Goal: Information Seeking & Learning: Learn about a topic

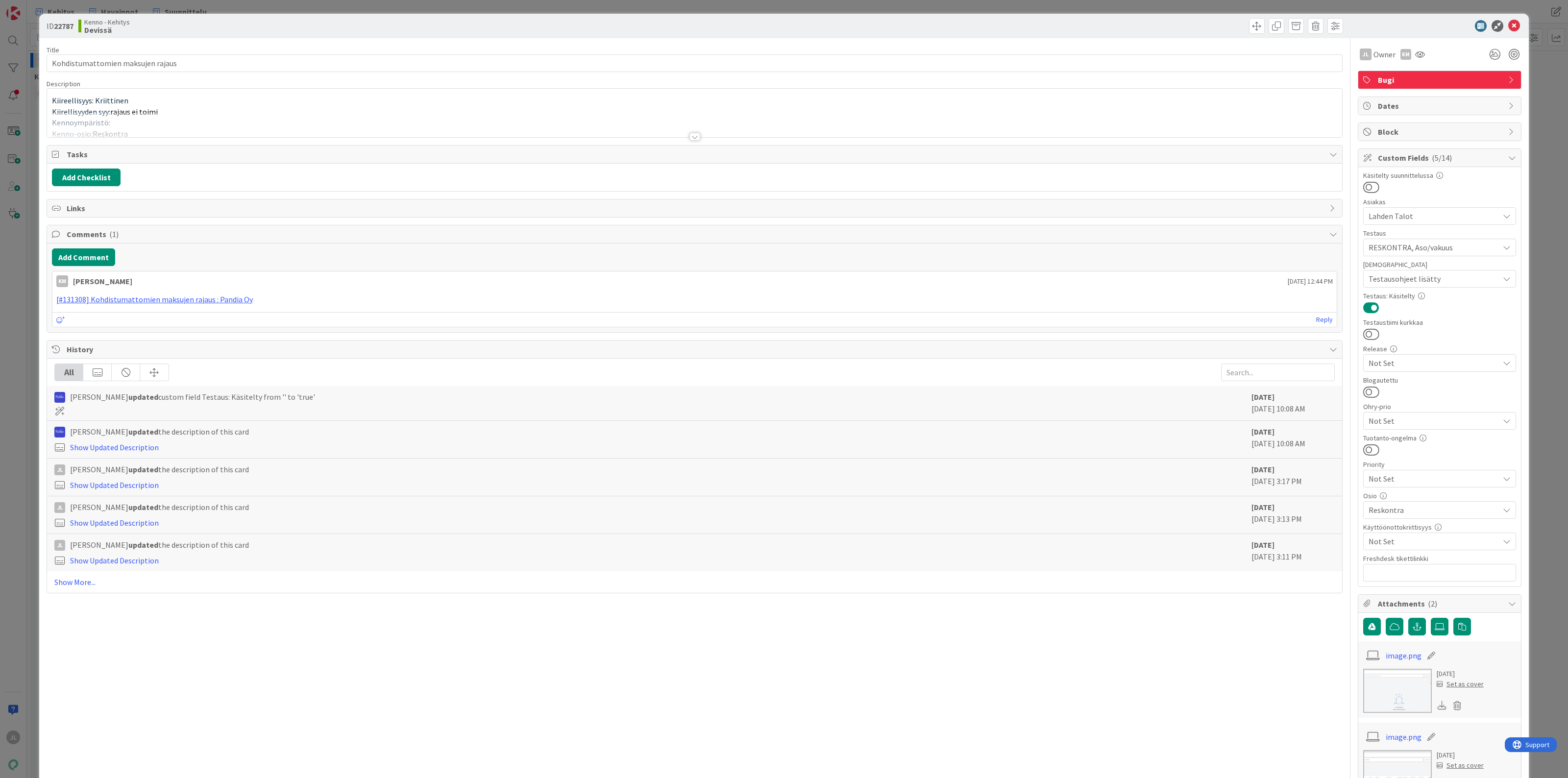
click at [341, 124] on div at bounding box center [695, 125] width 1295 height 25
click at [321, 93] on div at bounding box center [695, 91] width 1295 height 4
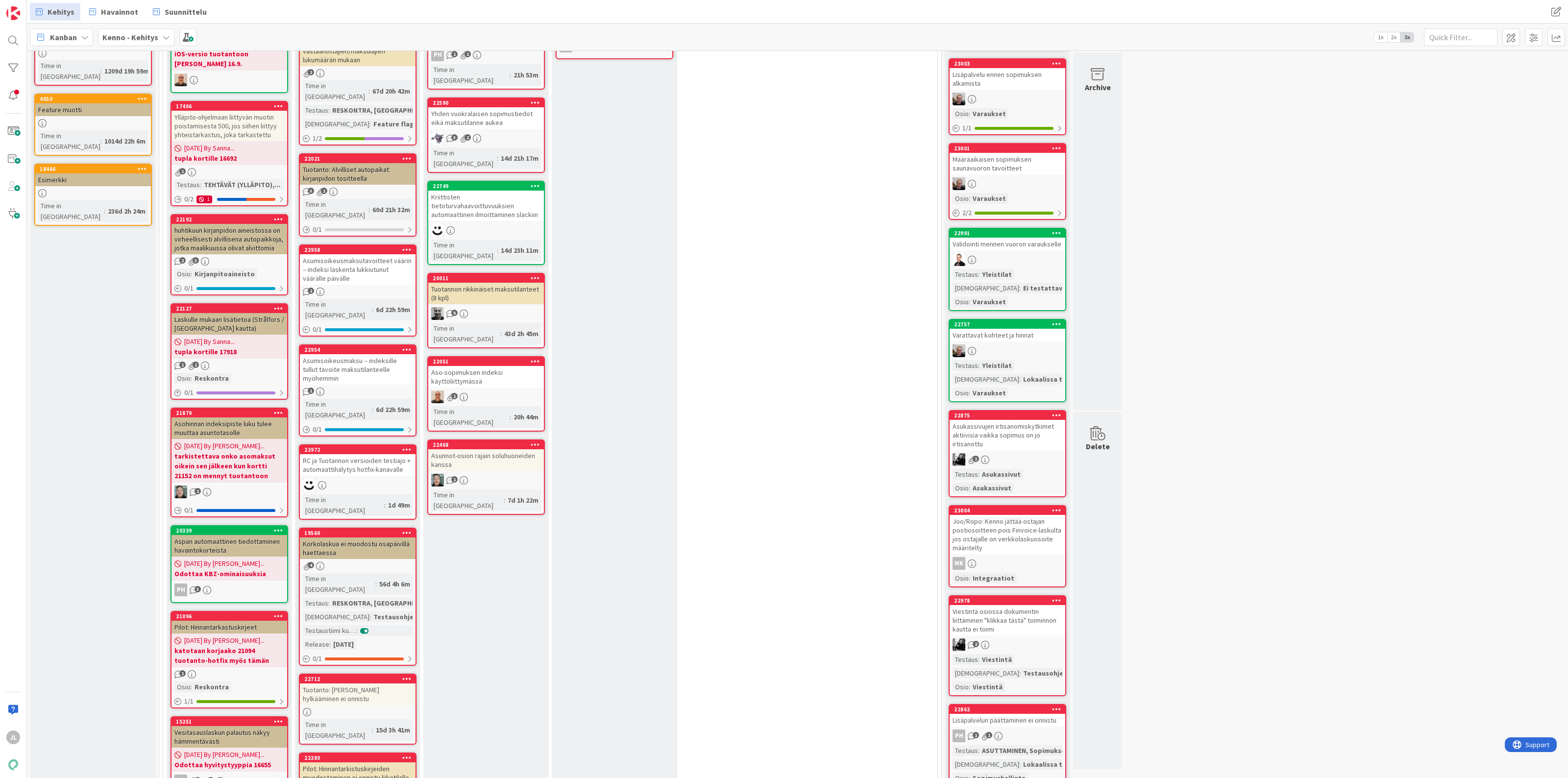
scroll to position [183, 0]
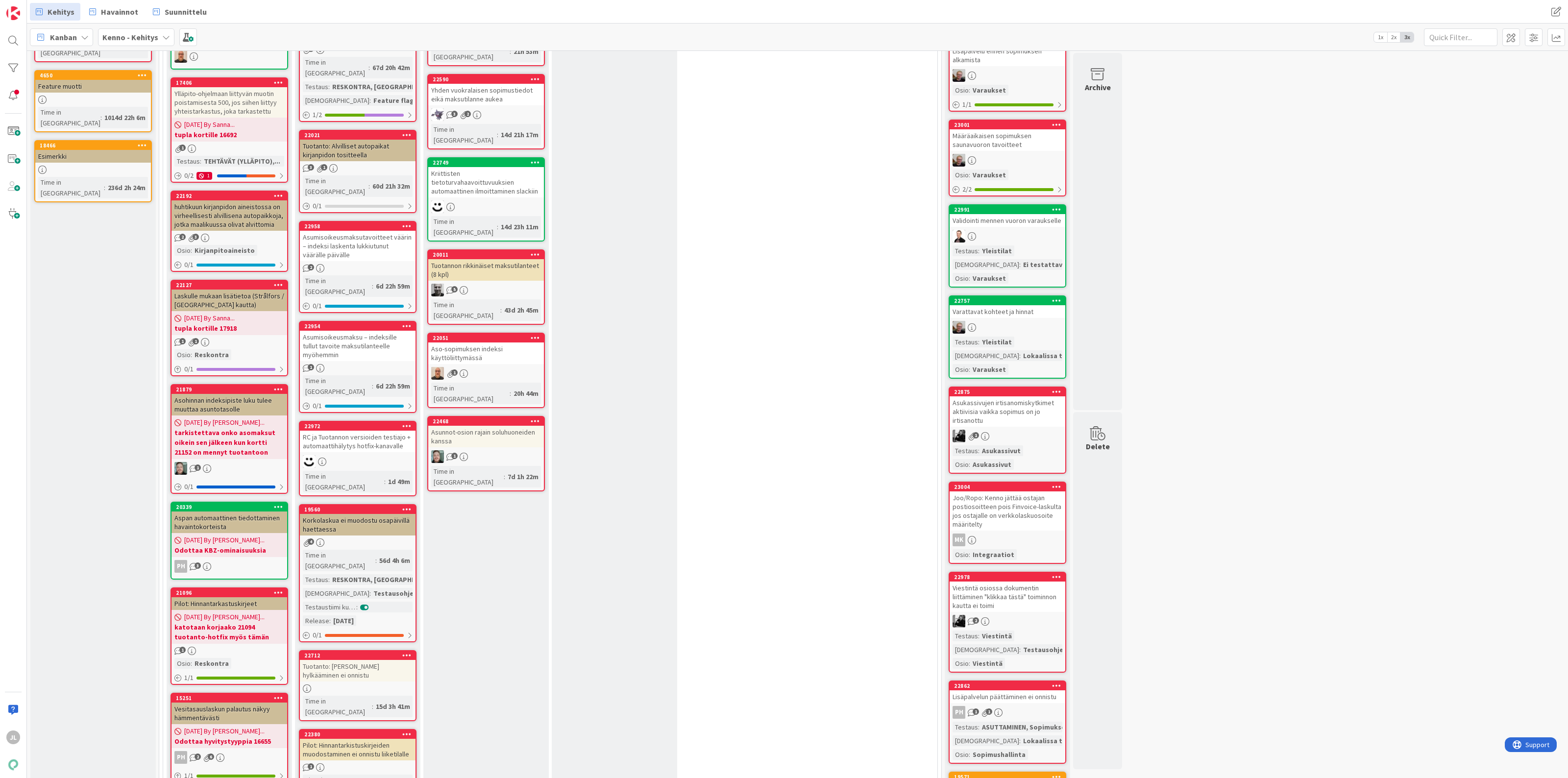
click at [358, 739] on div "Pilot: Hinnantarkistuskirjeiden muodostaminen ei onnistu liiketilalle" at bounding box center [357, 750] width 115 height 22
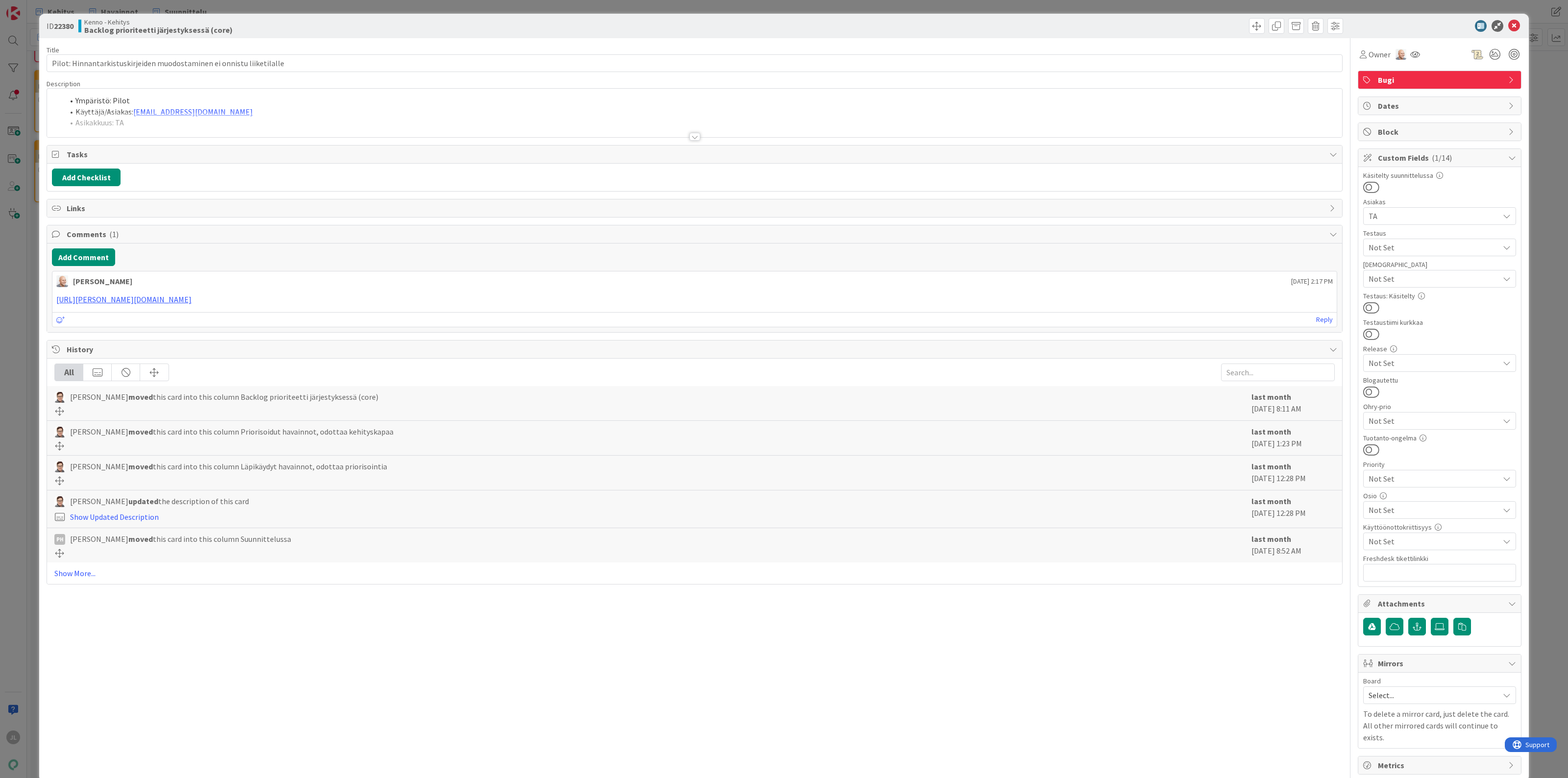
click at [243, 118] on div at bounding box center [695, 125] width 1295 height 25
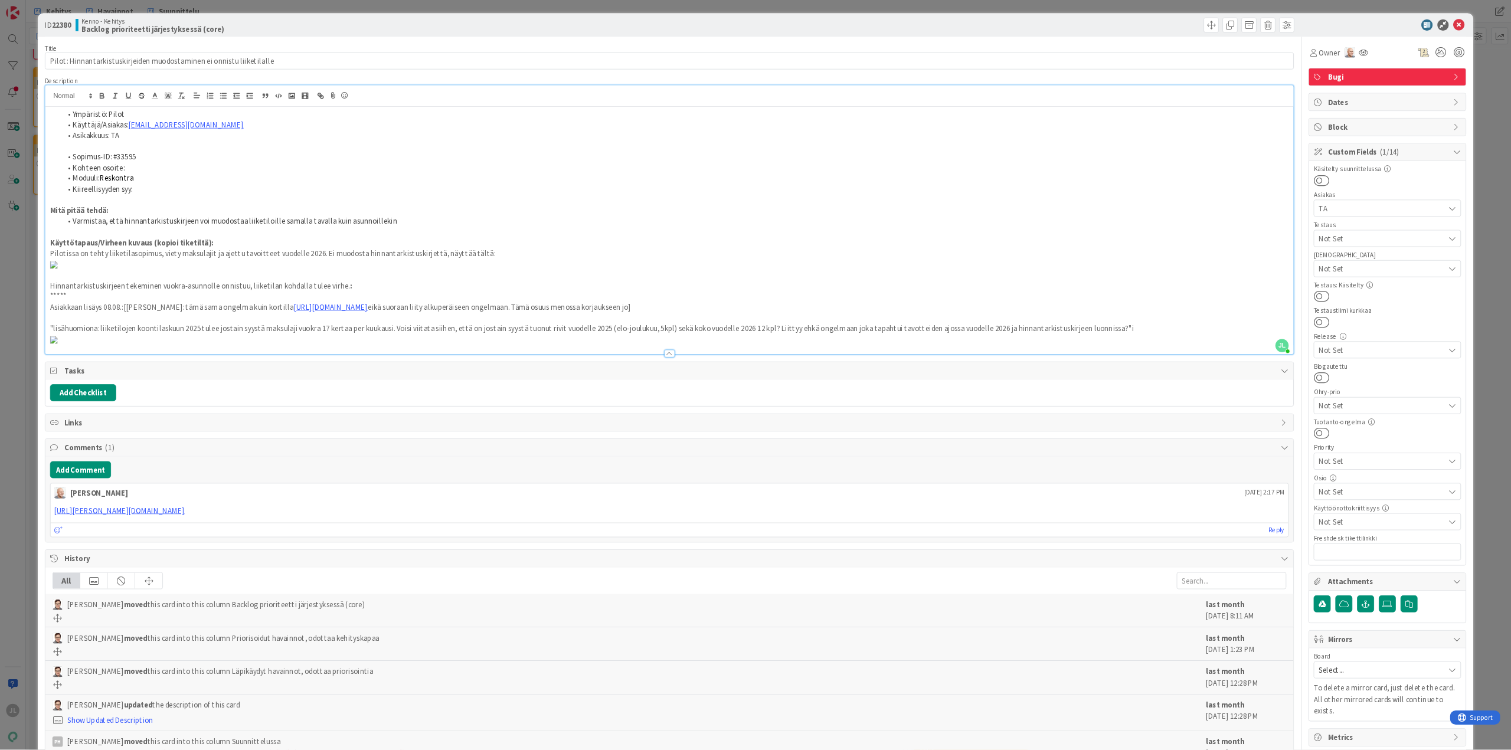
scroll to position [222, 0]
